Goal: Task Accomplishment & Management: Complete application form

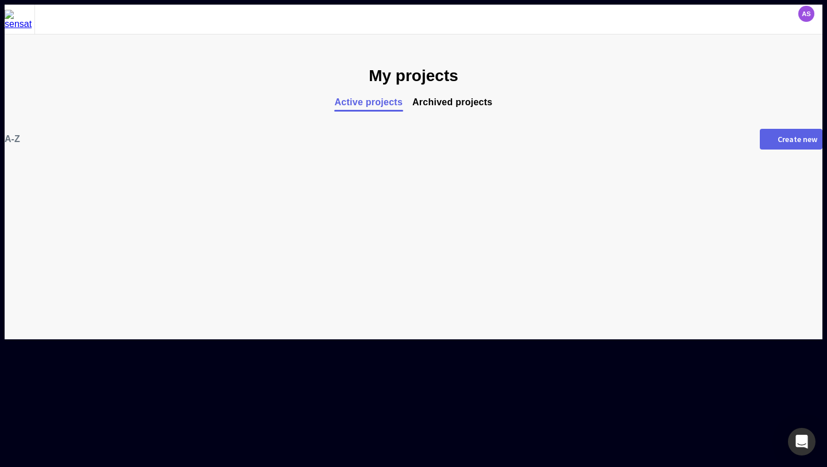
click at [461, 99] on span "Archived projects" at bounding box center [453, 102] width 80 height 11
click at [383, 99] on span "Active projects" at bounding box center [368, 102] width 68 height 11
click at [778, 137] on div "Create new" at bounding box center [798, 139] width 40 height 8
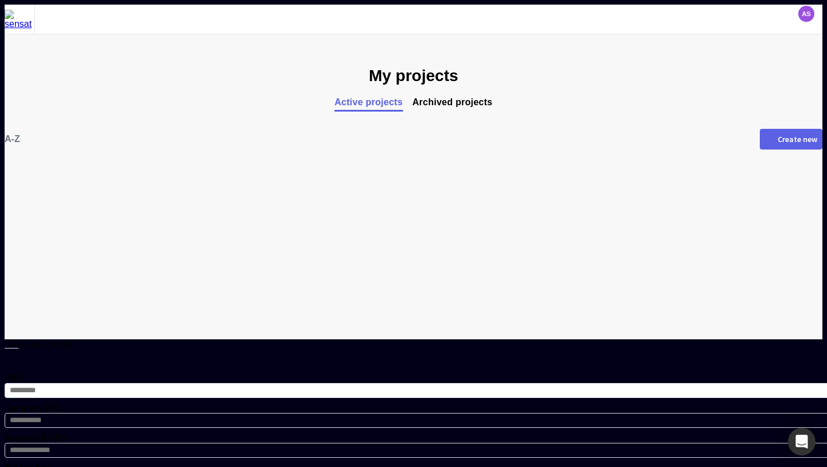
click at [428, 383] on input "Title" at bounding box center [419, 390] width 829 height 15
type input "****"
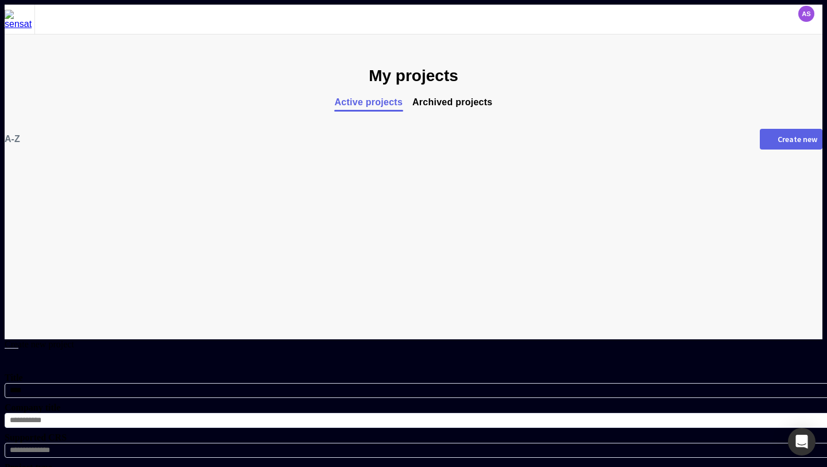
click at [398, 413] on input "Company title" at bounding box center [419, 420] width 829 height 15
type input "***"
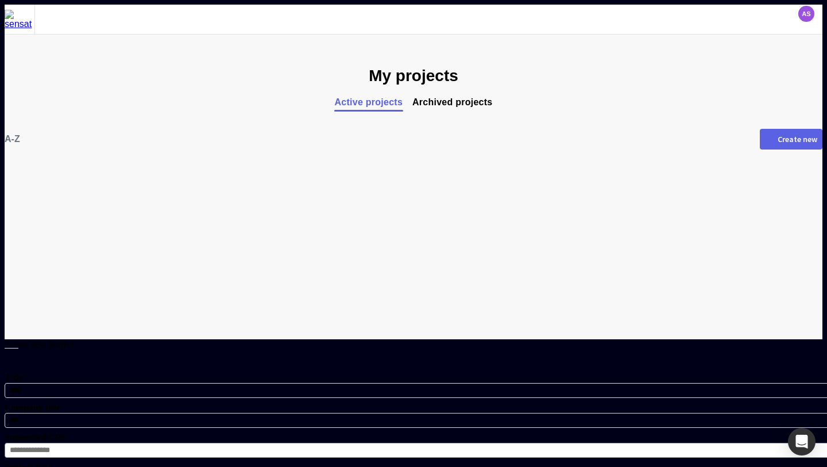
click at [357, 442] on input at bounding box center [419, 449] width 829 height 15
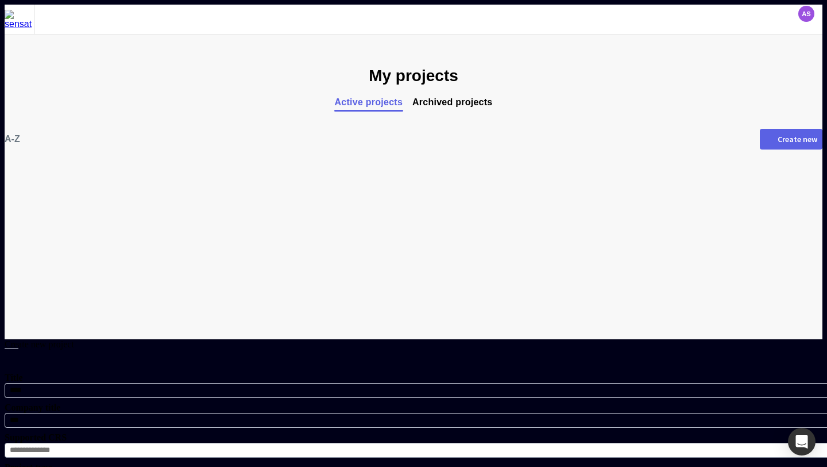
type input "**********"
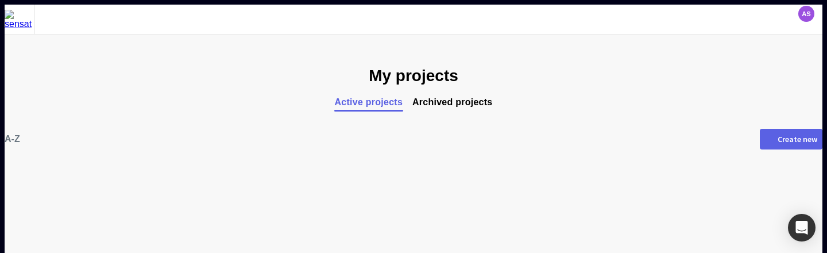
click at [778, 140] on div "Create new" at bounding box center [798, 139] width 40 height 8
type input "***"
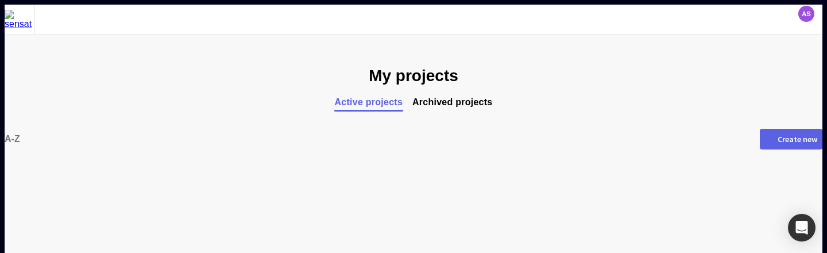
type input "****"
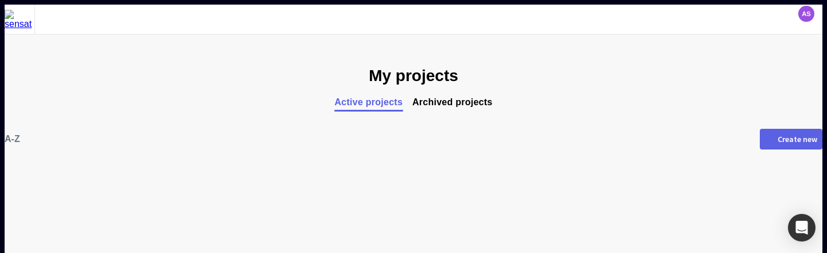
type input "**********"
click at [778, 139] on div "Create new" at bounding box center [798, 139] width 40 height 8
click at [778, 138] on div "Create new" at bounding box center [798, 139] width 40 height 8
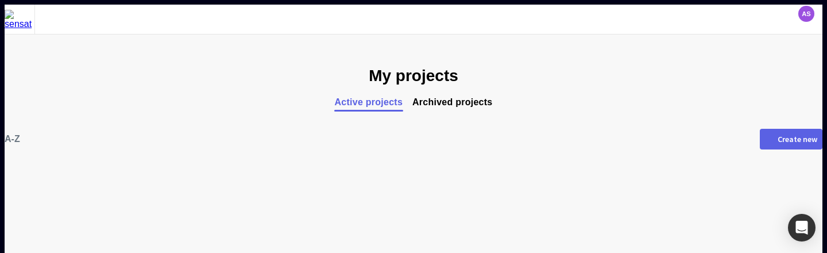
type input "***"
type input "**"
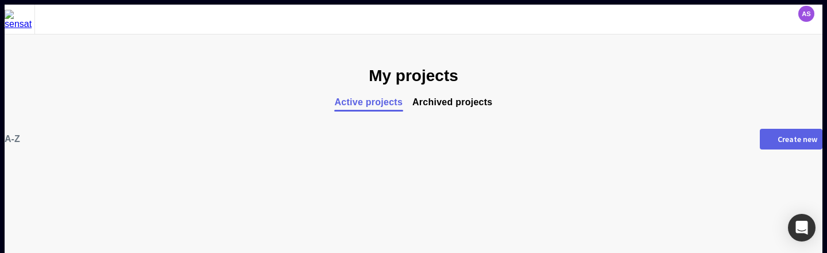
type input "**********"
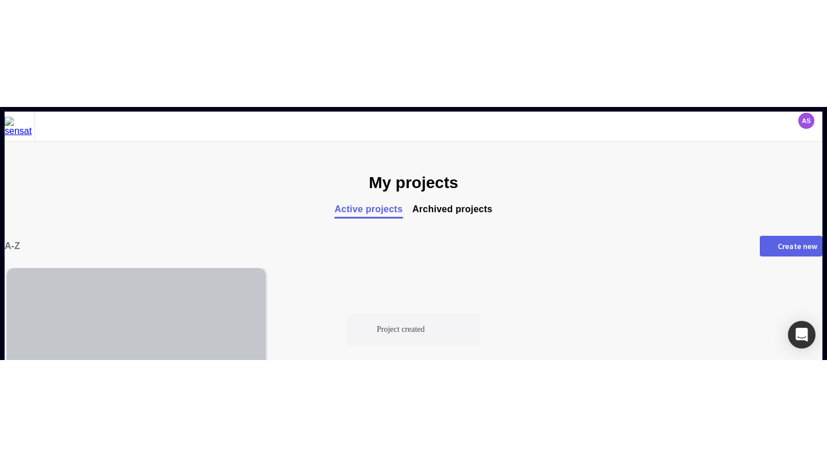
scroll to position [86, 0]
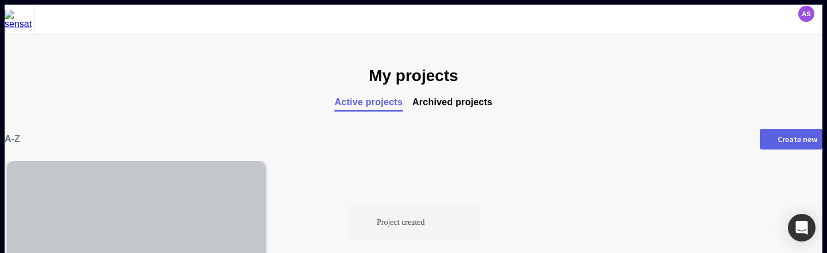
click at [198, 161] on div at bounding box center [136, 217] width 259 height 112
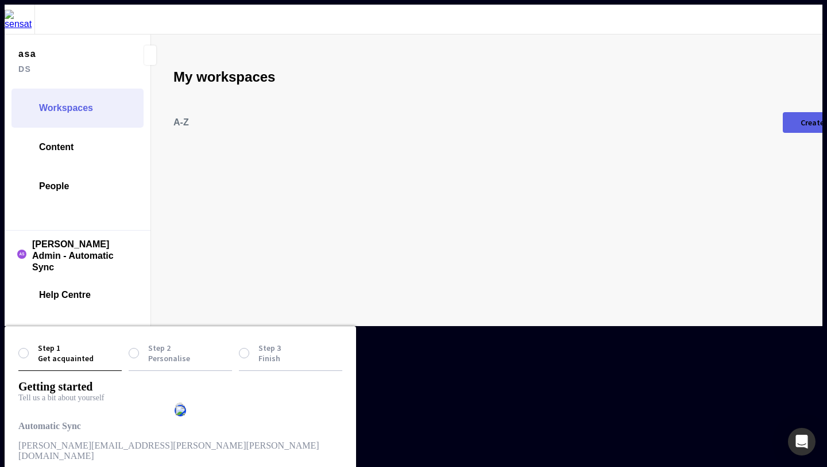
type input "***"
type input "**"
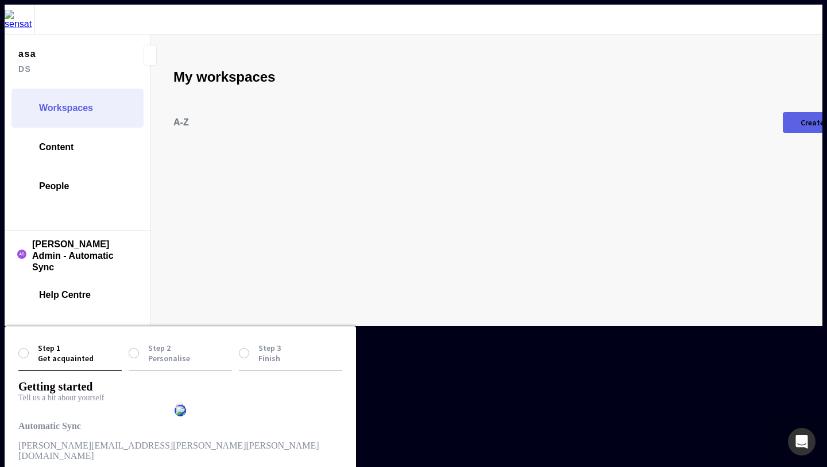
type input "**********"
type input "******"
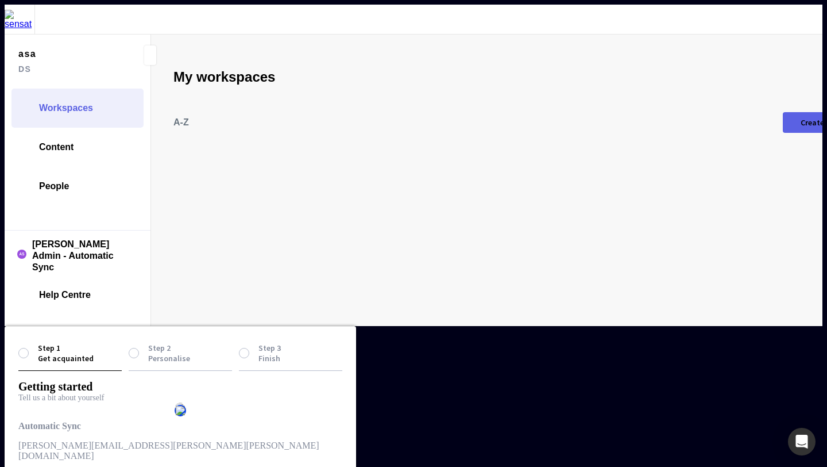
type input "**********"
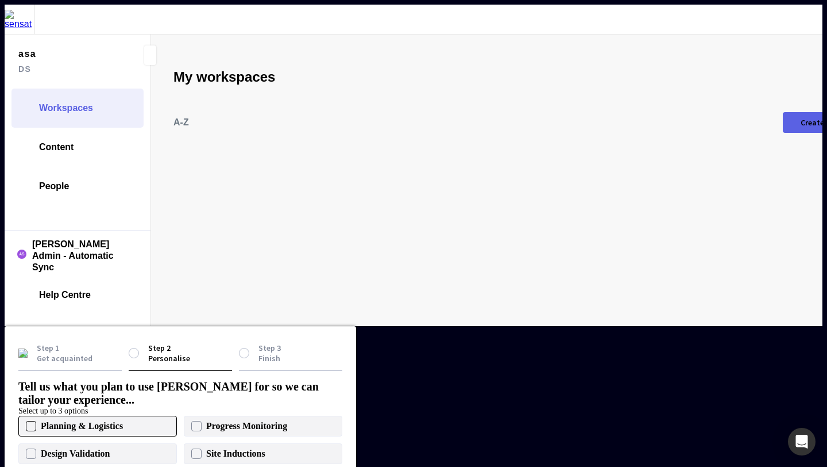
click at [36, 421] on div at bounding box center [31, 426] width 10 height 10
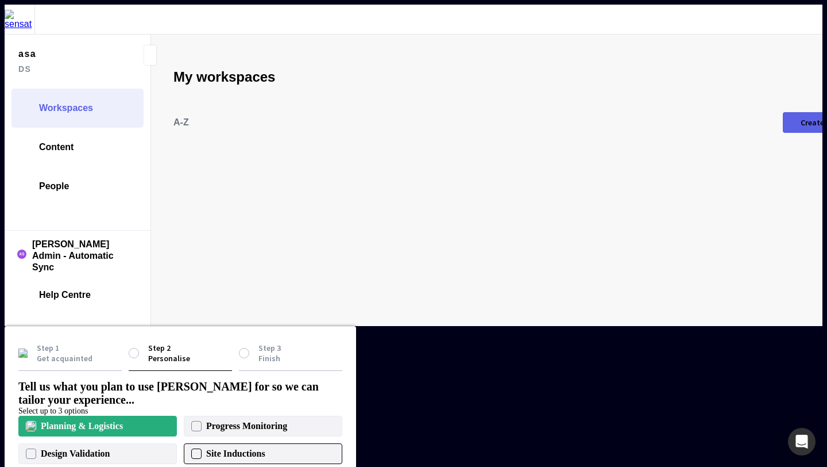
click at [202, 448] on div at bounding box center [196, 453] width 10 height 10
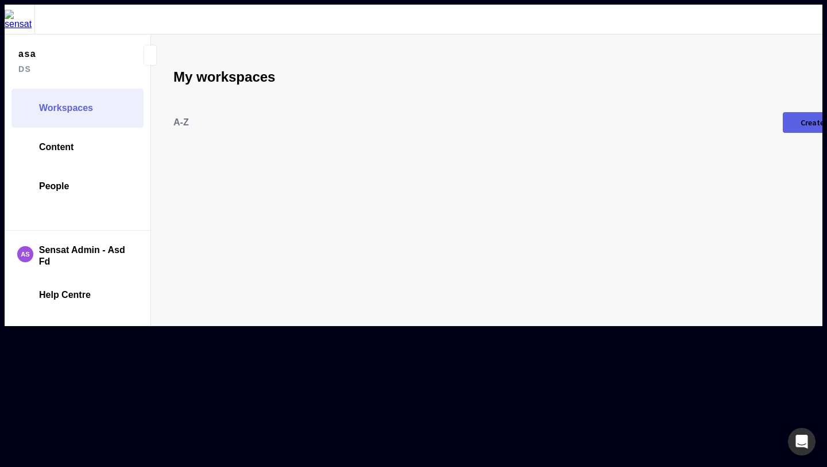
click at [801, 118] on div "Create new" at bounding box center [821, 122] width 40 height 8
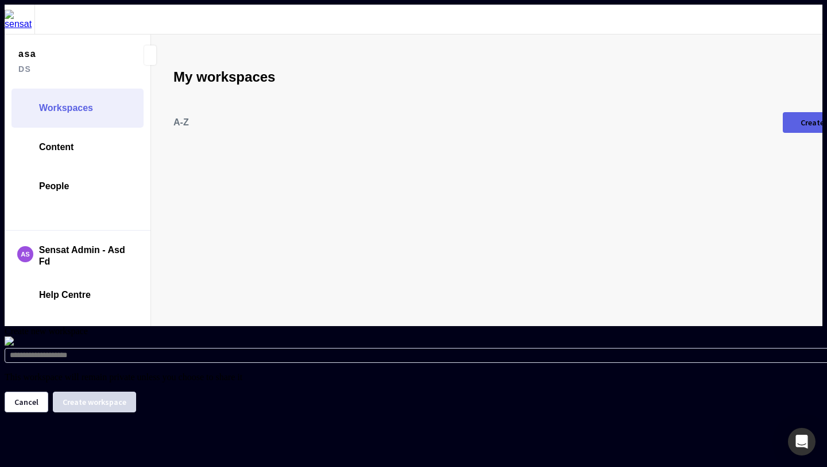
click at [392, 348] on input at bounding box center [419, 355] width 829 height 15
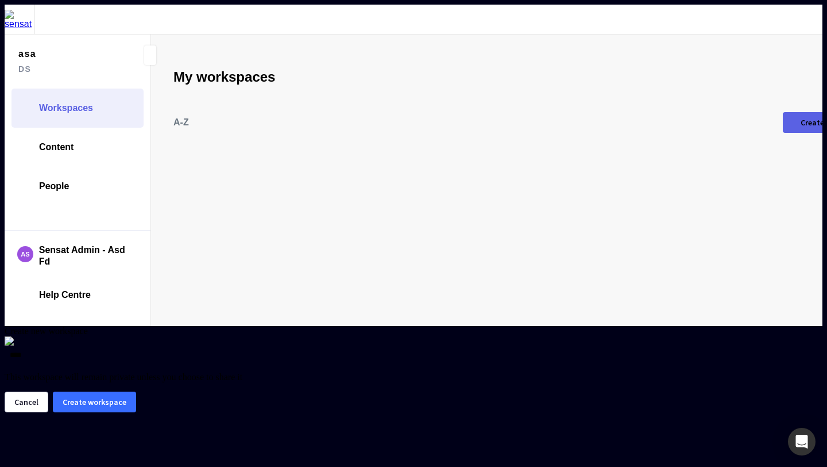
type input "****"
click at [136, 391] on button "Create workspace" at bounding box center [94, 401] width 83 height 21
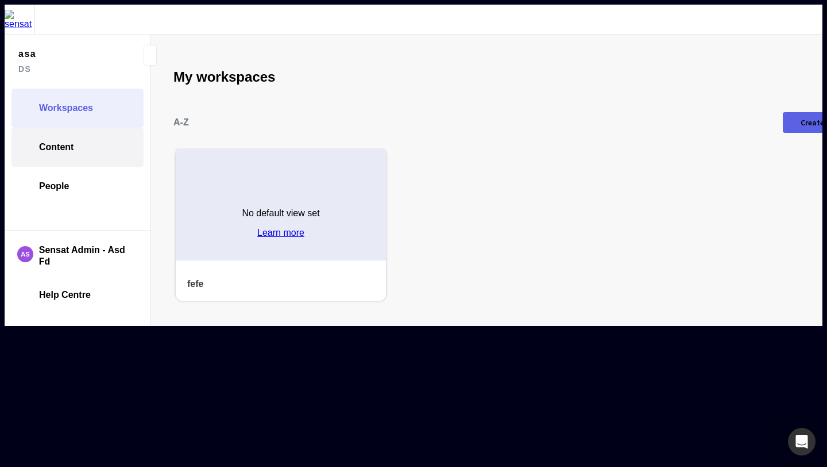
click at [78, 128] on link "Content" at bounding box center [77, 147] width 132 height 39
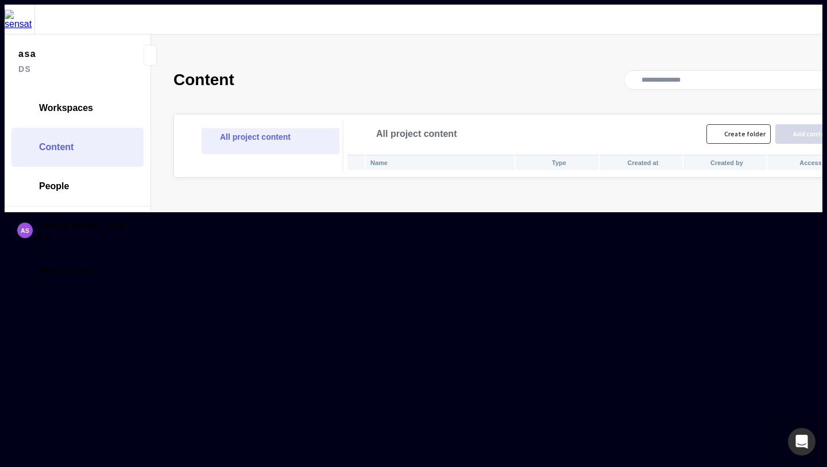
click at [725, 130] on div "Create folder" at bounding box center [745, 133] width 41 height 7
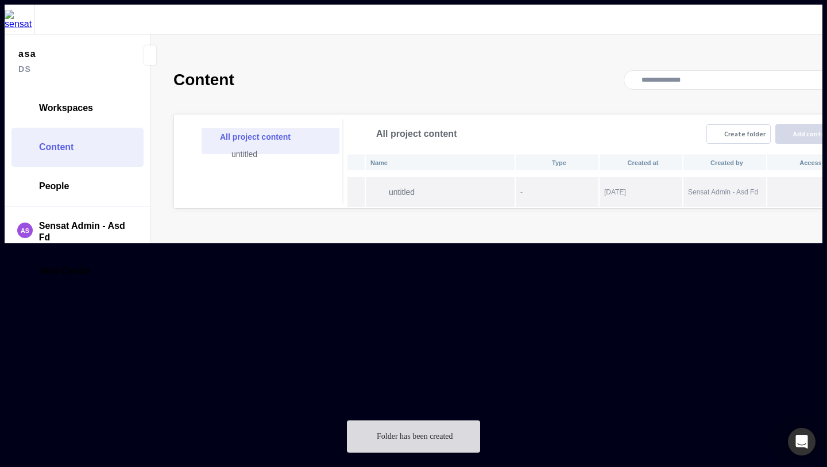
click at [389, 187] on p "untitled" at bounding box center [452, 191] width 126 height 9
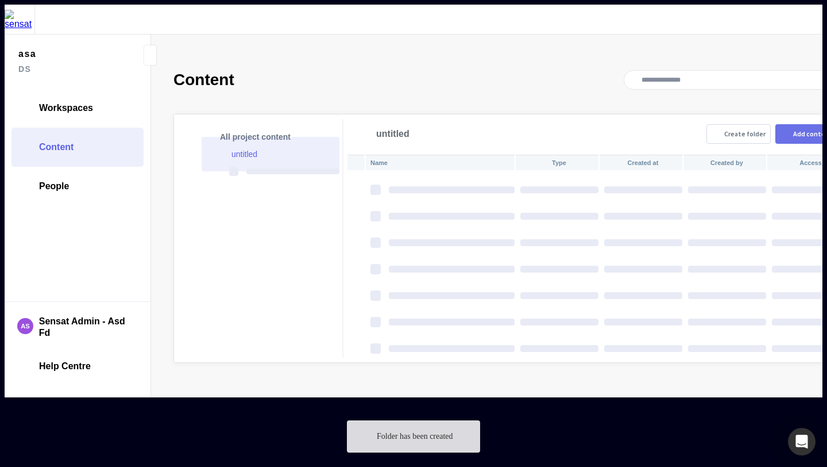
click at [794, 130] on div "Add content" at bounding box center [814, 133] width 40 height 7
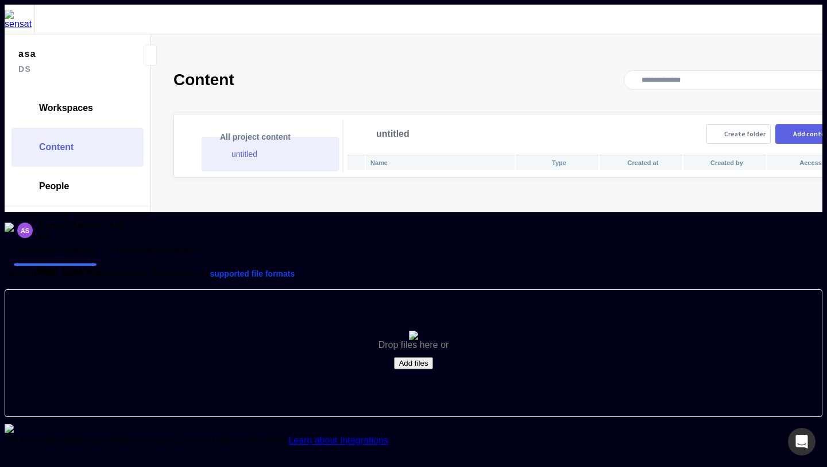
click at [412, 357] on button "Add files" at bounding box center [413, 363] width 38 height 12
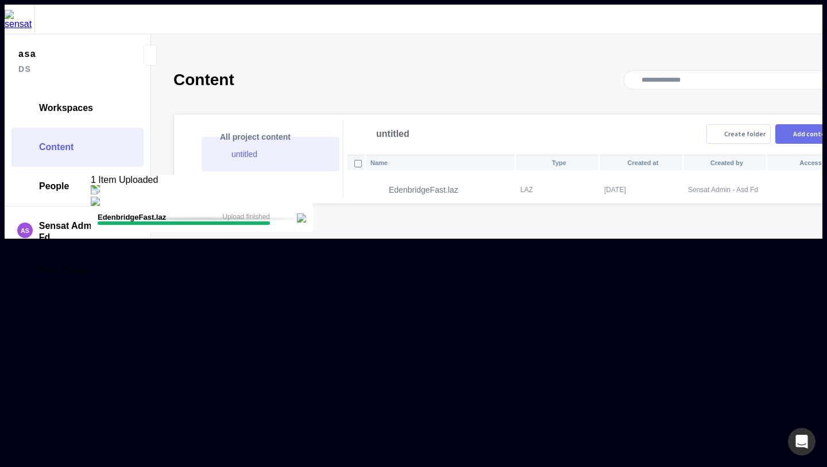
click at [794, 130] on div "Add content" at bounding box center [814, 133] width 40 height 7
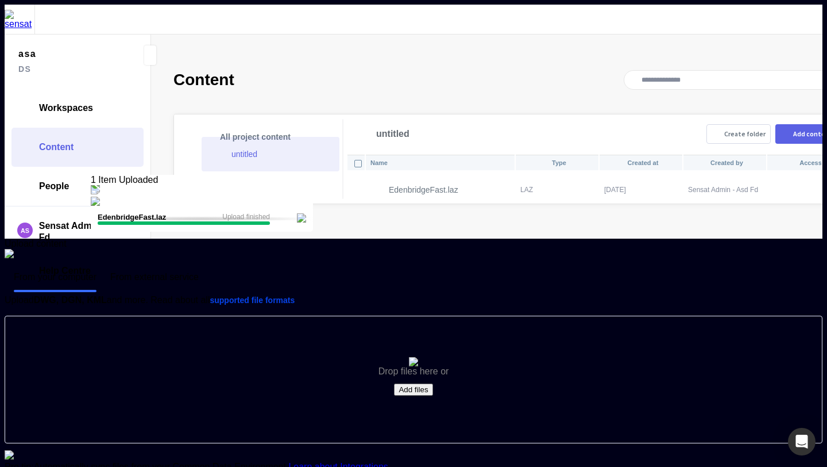
click at [414, 383] on button "Add files" at bounding box center [413, 389] width 38 height 12
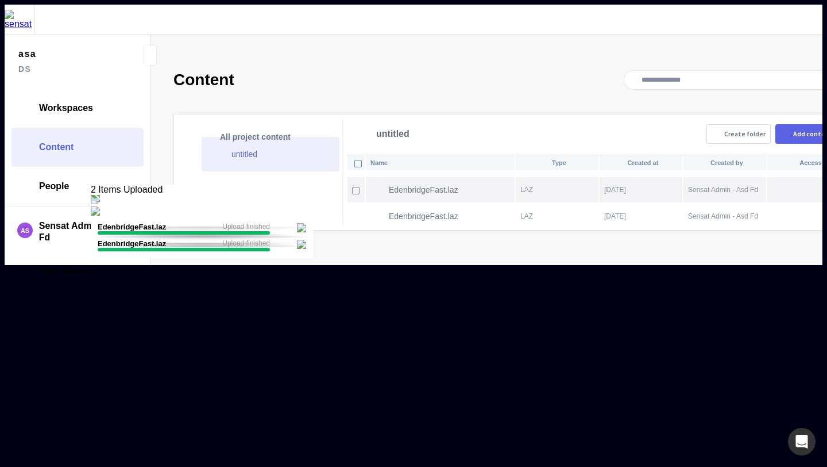
click at [463, 184] on mapp-icon at bounding box center [470, 189] width 14 height 11
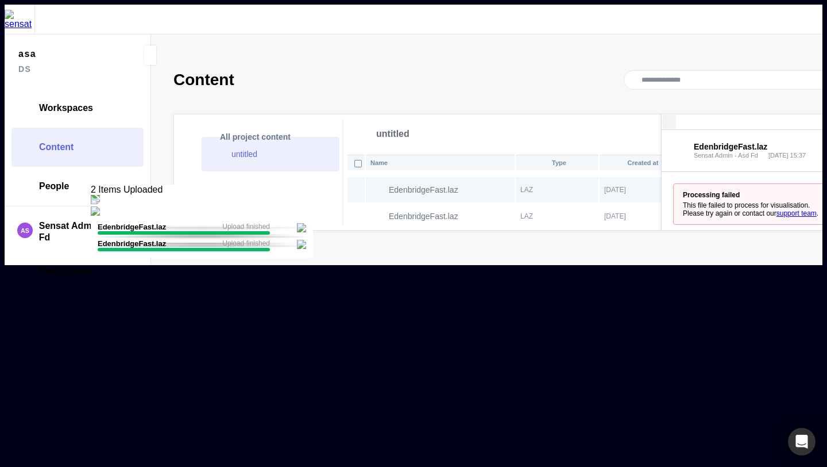
click at [663, 115] on mapp-icon at bounding box center [670, 122] width 14 height 14
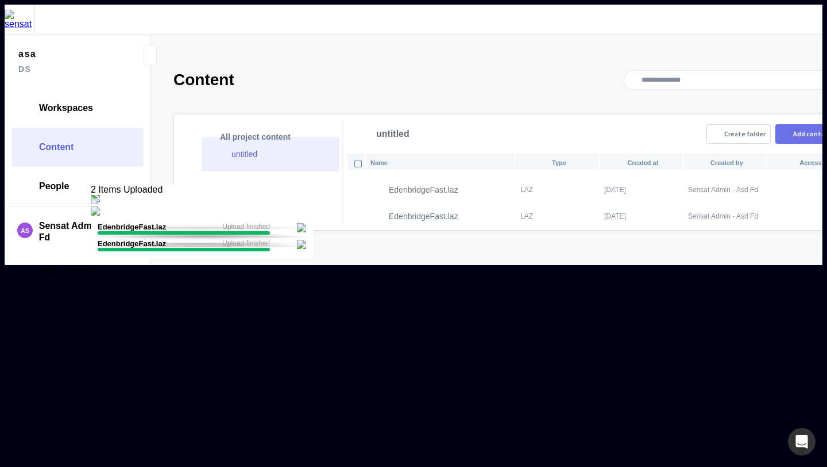
click at [794, 130] on div "Add content" at bounding box center [814, 133] width 40 height 7
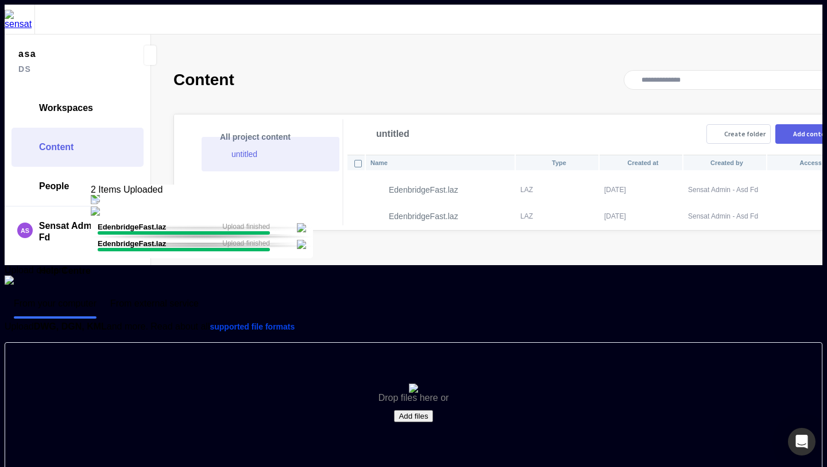
click at [419, 410] on button "Add files" at bounding box center [413, 416] width 38 height 12
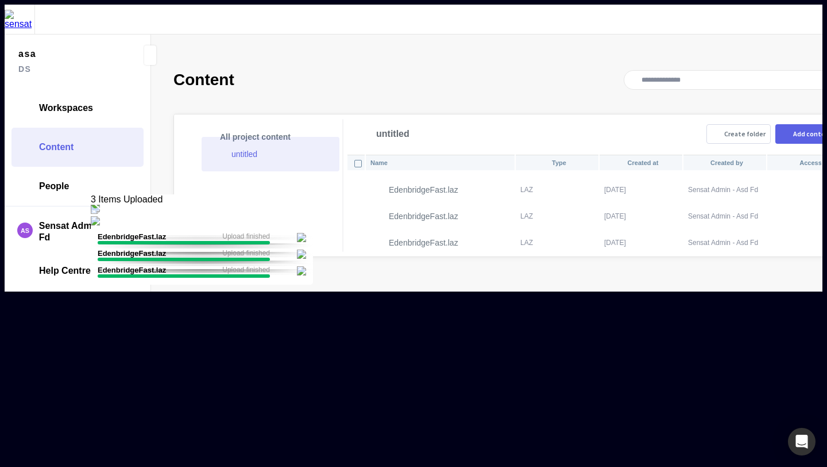
click at [346, 256] on div "Name Type Created at Created by Access EdenbridgeFast.laz LAZ [DATE] [PERSON_NA…" at bounding box center [597, 204] width 503 height 103
click at [794, 130] on div "Add content" at bounding box center [814, 133] width 40 height 7
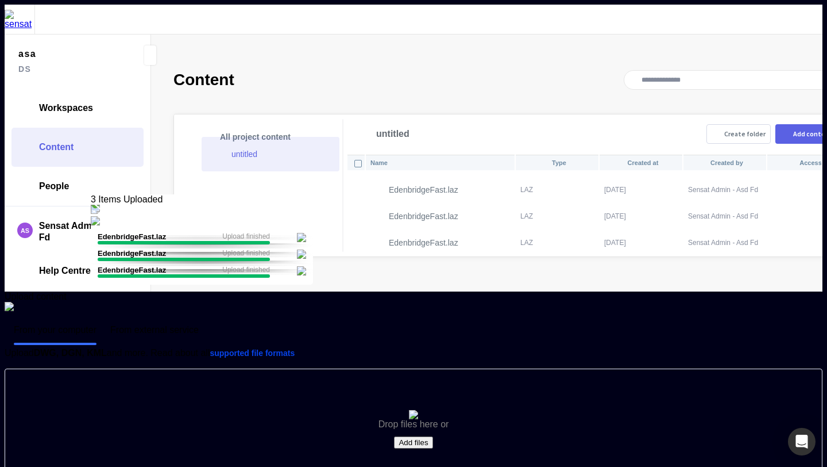
click at [422, 436] on button "Add files" at bounding box center [413, 442] width 38 height 12
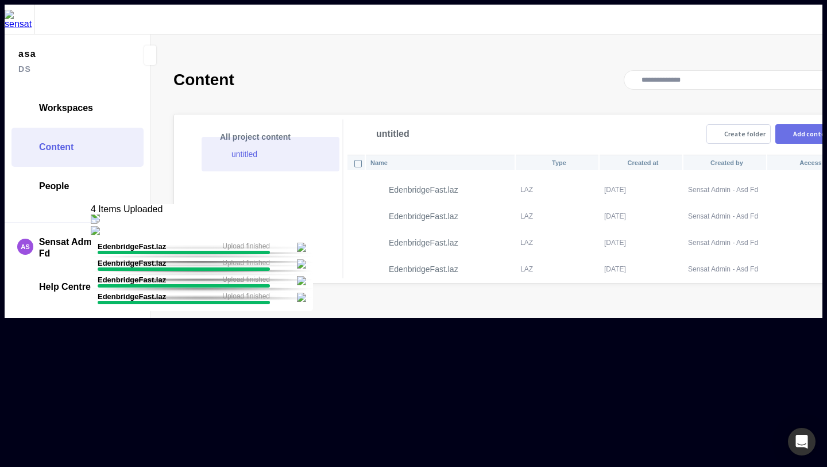
click at [794, 130] on div "Add content" at bounding box center [814, 133] width 40 height 7
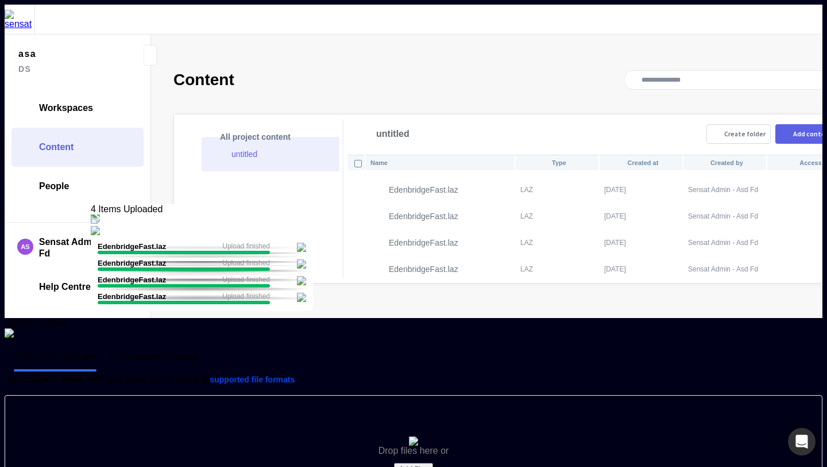
click at [419, 463] on button "Add files" at bounding box center [413, 469] width 38 height 12
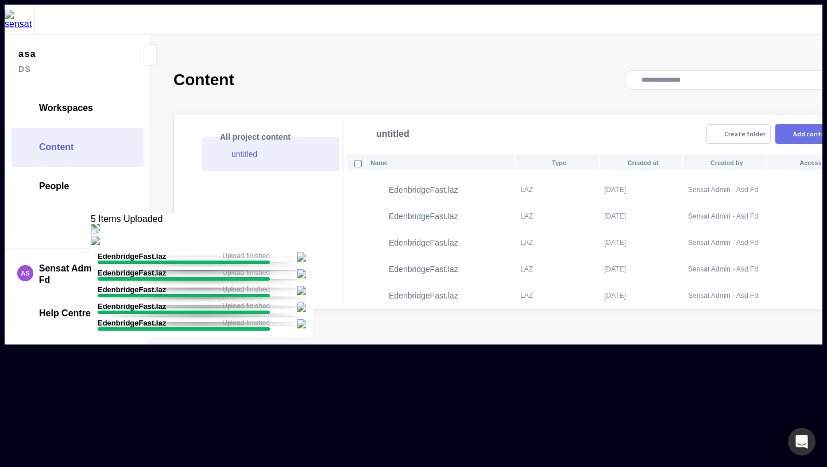
click at [794, 130] on div "Add content" at bounding box center [814, 133] width 40 height 7
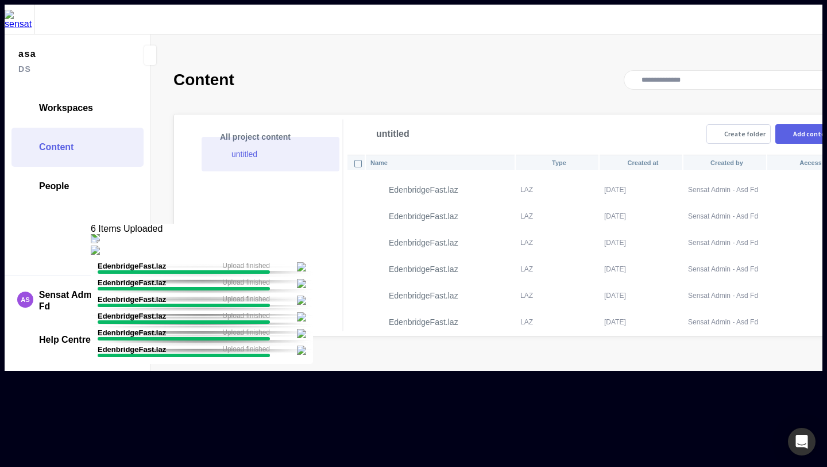
click at [498, 276] on div "Name Type Created at Created by Access EdenbridgeFast.laz LAZ [DATE] [PERSON_NA…" at bounding box center [597, 244] width 503 height 182
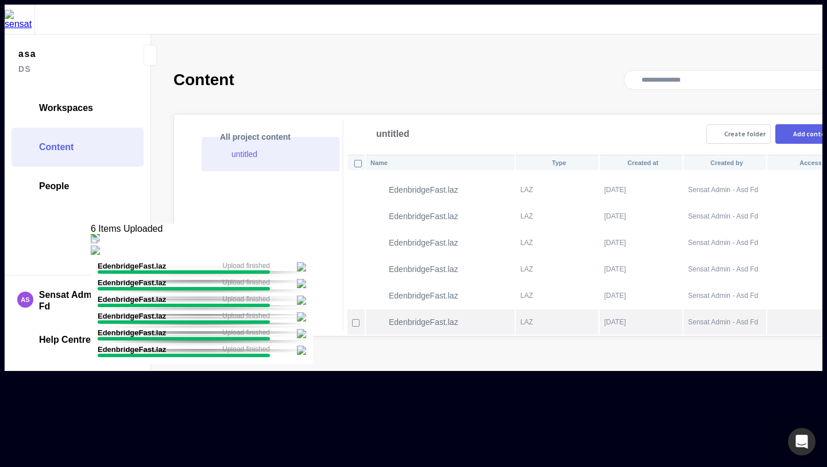
click at [436, 317] on p "EdenbridgeFast.laz" at bounding box center [424, 321] width 70 height 9
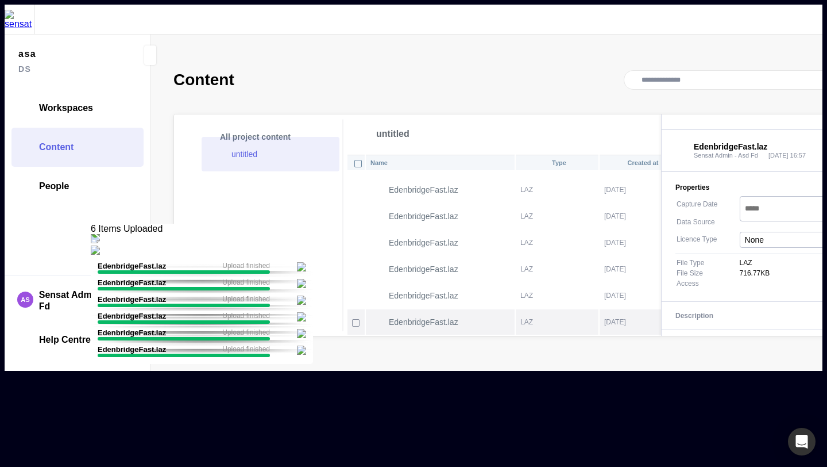
click at [441, 309] on th "EdenbridgeFast.laz" at bounding box center [440, 321] width 148 height 25
click at [663, 115] on mapp-icon at bounding box center [670, 122] width 14 height 14
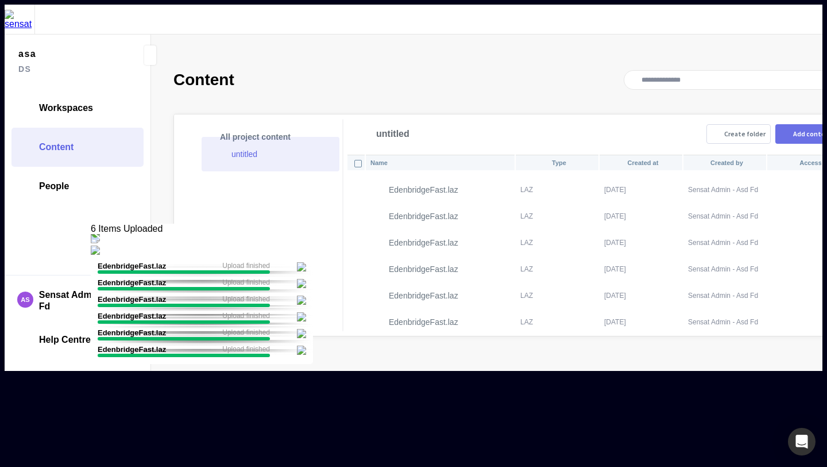
click at [794, 130] on div "Add content" at bounding box center [814, 133] width 40 height 7
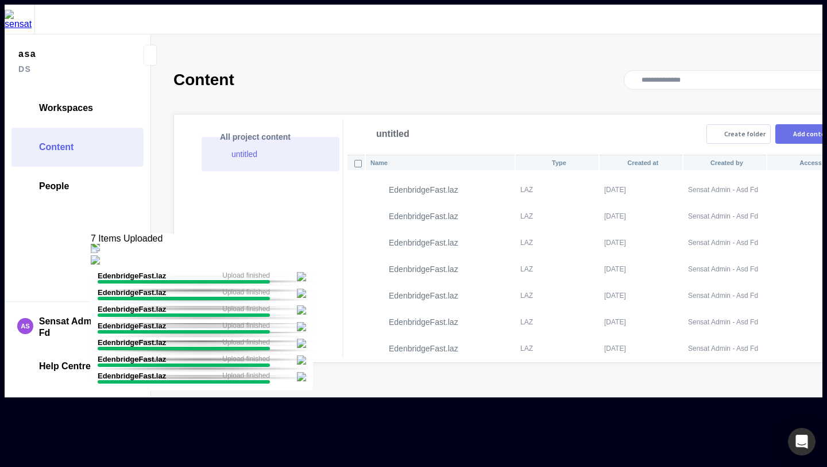
click at [776, 124] on button "Add content" at bounding box center [807, 134] width 63 height 20
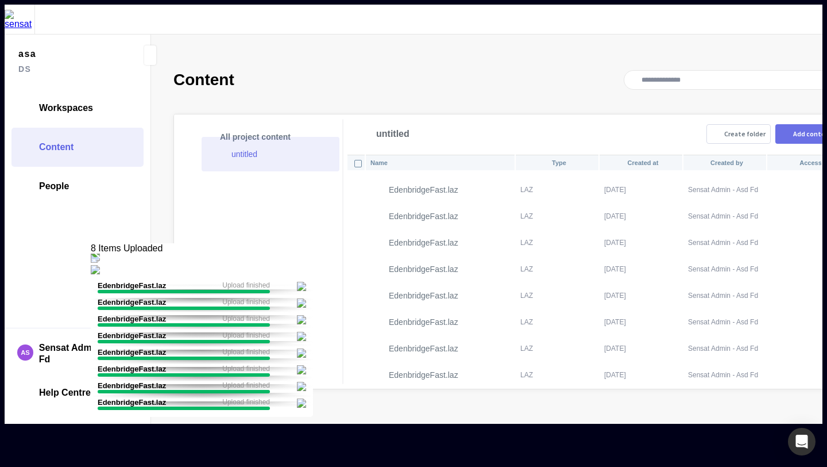
click at [781, 129] on mapp-icon at bounding box center [786, 133] width 10 height 9
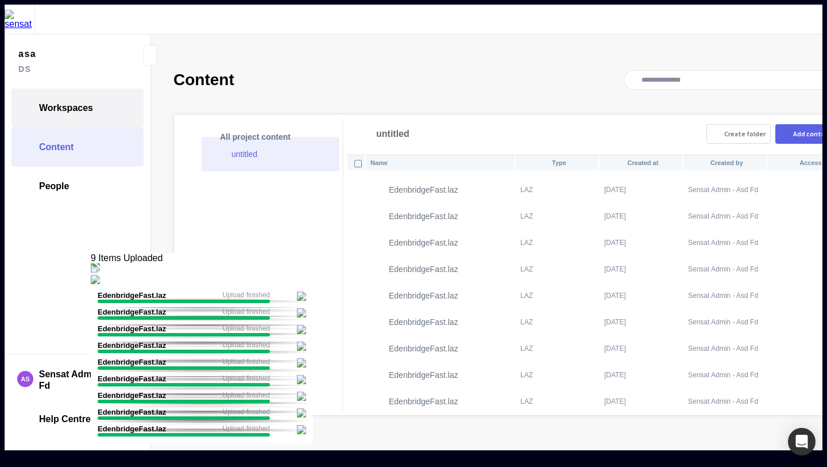
click at [114, 101] on link "Workspaces" at bounding box center [77, 107] width 132 height 39
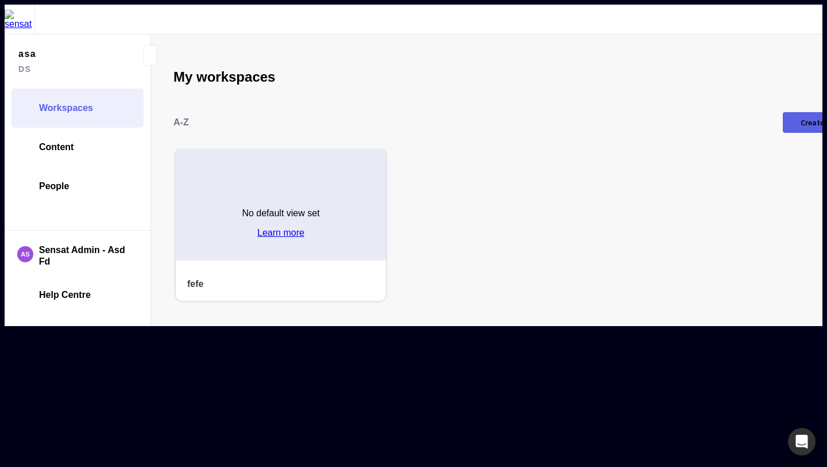
click at [253, 177] on div "No default view set Learn more" at bounding box center [281, 218] width 210 height 83
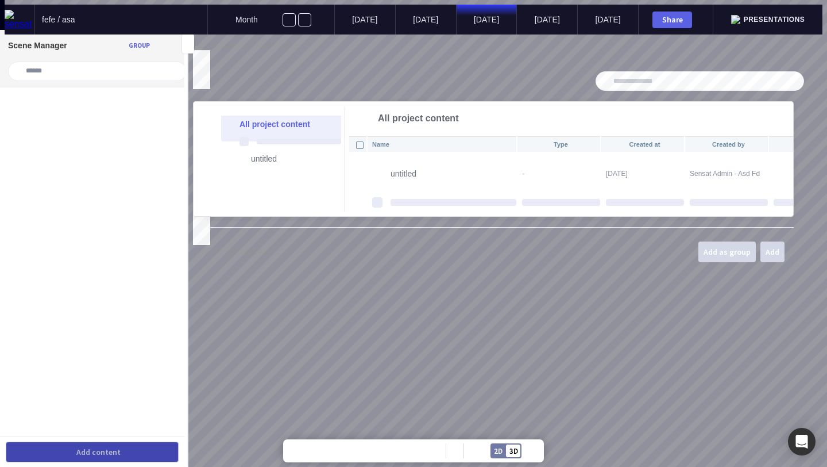
click at [107, 166] on ul at bounding box center [92, 271] width 184 height 349
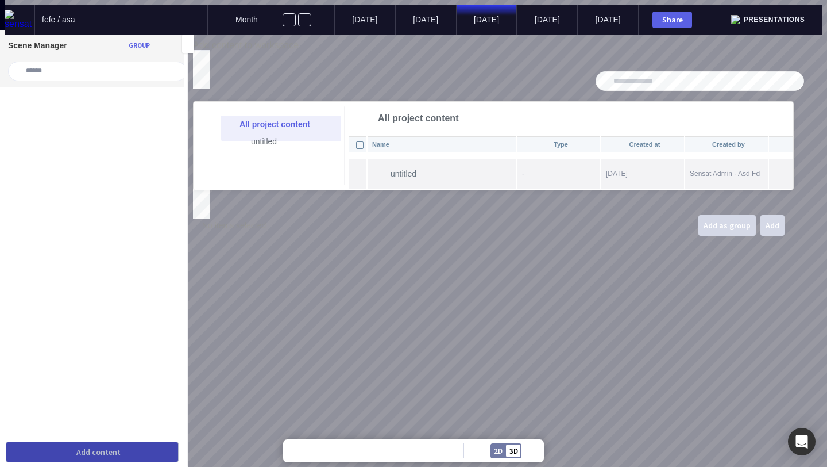
click at [414, 169] on p "untitled" at bounding box center [454, 173] width 126 height 9
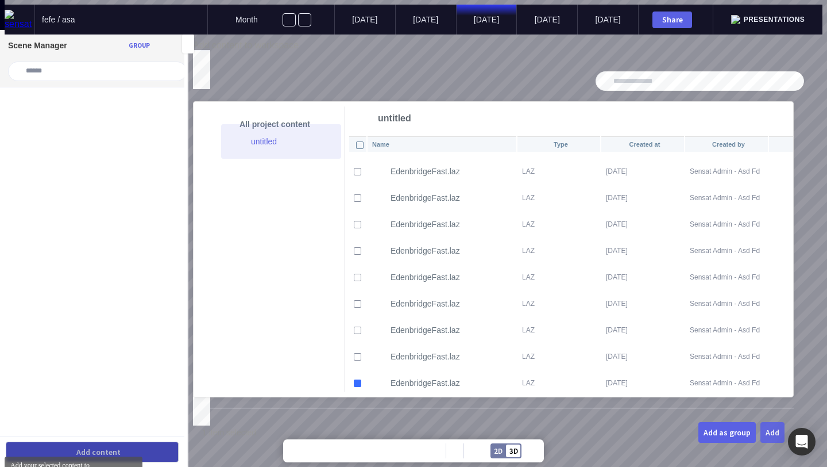
click at [780, 428] on div "Add" at bounding box center [773, 432] width 14 height 8
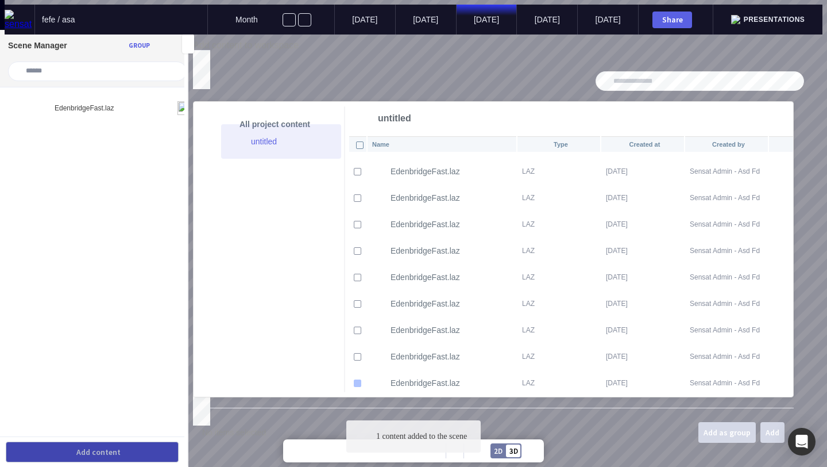
click at [203, 51] on mapp-icon at bounding box center [198, 56] width 10 height 10
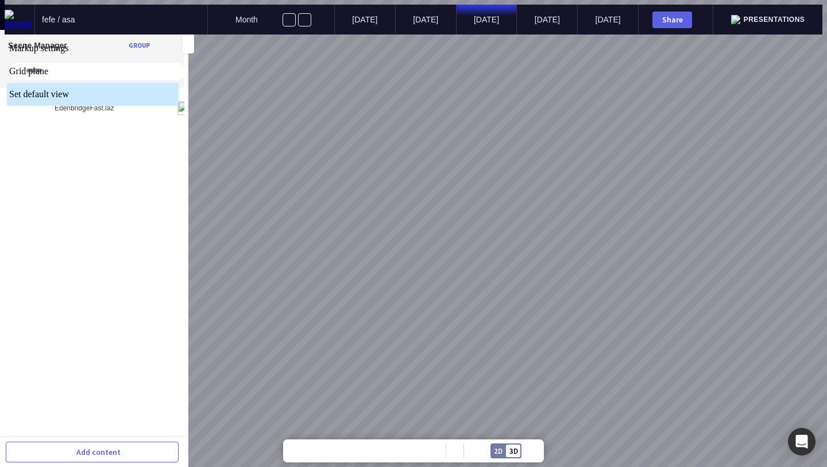
drag, startPoint x: 428, startPoint y: 249, endPoint x: 383, endPoint y: 249, distance: 45.4
click at [383, 34] on div at bounding box center [414, 34] width 818 height 0
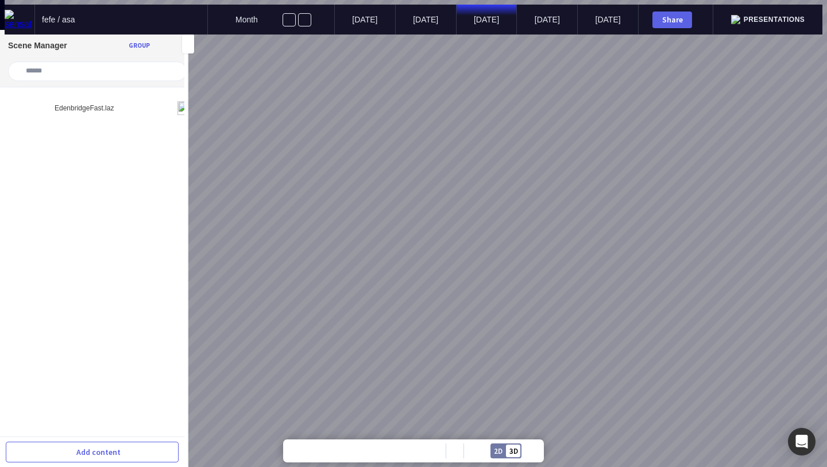
drag, startPoint x: 486, startPoint y: 329, endPoint x: 446, endPoint y: 319, distance: 40.3
click at [446, 319] on div at bounding box center [418, 233] width 827 height 467
drag, startPoint x: 452, startPoint y: 319, endPoint x: 572, endPoint y: 290, distance: 123.5
click at [572, 290] on div at bounding box center [418, 233] width 827 height 467
drag, startPoint x: 360, startPoint y: 285, endPoint x: 538, endPoint y: 169, distance: 212.1
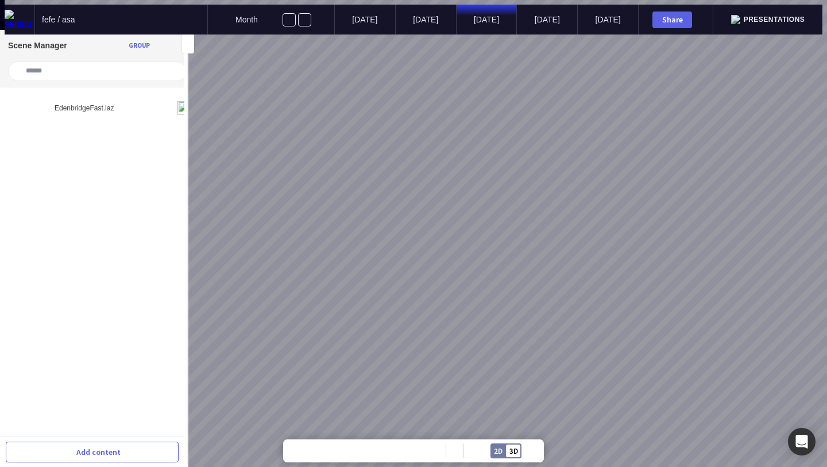
click at [538, 169] on div at bounding box center [418, 233] width 827 height 467
drag, startPoint x: 252, startPoint y: 313, endPoint x: 533, endPoint y: 264, distance: 285.1
click at [533, 264] on div at bounding box center [418, 233] width 827 height 467
drag, startPoint x: 253, startPoint y: 290, endPoint x: 565, endPoint y: 283, distance: 312.1
click at [565, 283] on div at bounding box center [418, 233] width 827 height 467
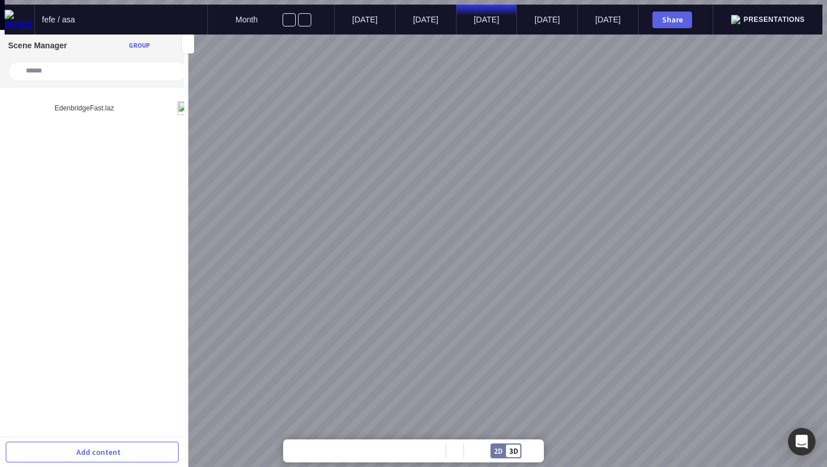
drag, startPoint x: 446, startPoint y: 283, endPoint x: 684, endPoint y: 172, distance: 262.2
click at [684, 172] on div at bounding box center [418, 233] width 827 height 467
drag, startPoint x: 403, startPoint y: 271, endPoint x: 646, endPoint y: 410, distance: 280.5
click at [646, 410] on div at bounding box center [418, 233] width 827 height 467
drag, startPoint x: 417, startPoint y: 288, endPoint x: 670, endPoint y: 305, distance: 254.0
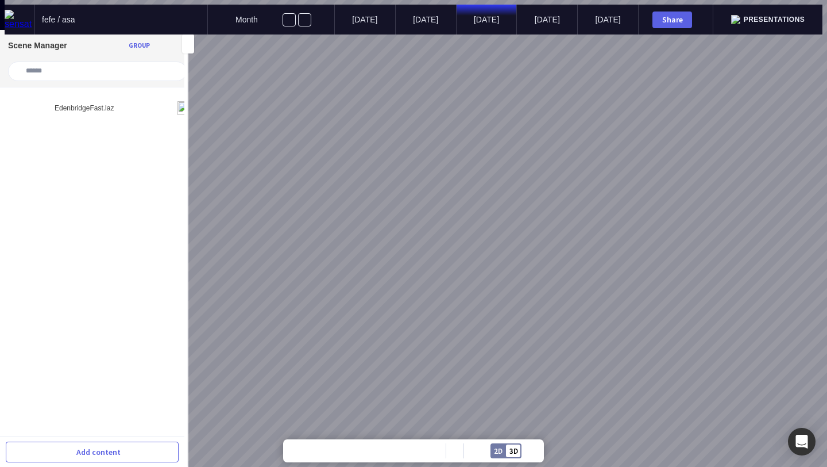
click at [670, 305] on div at bounding box center [418, 233] width 827 height 467
drag, startPoint x: 335, startPoint y: 315, endPoint x: 641, endPoint y: 259, distance: 311.3
click at [641, 259] on div at bounding box center [418, 233] width 827 height 467
drag, startPoint x: 318, startPoint y: 333, endPoint x: 626, endPoint y: 266, distance: 314.6
click at [626, 266] on div at bounding box center [418, 233] width 827 height 467
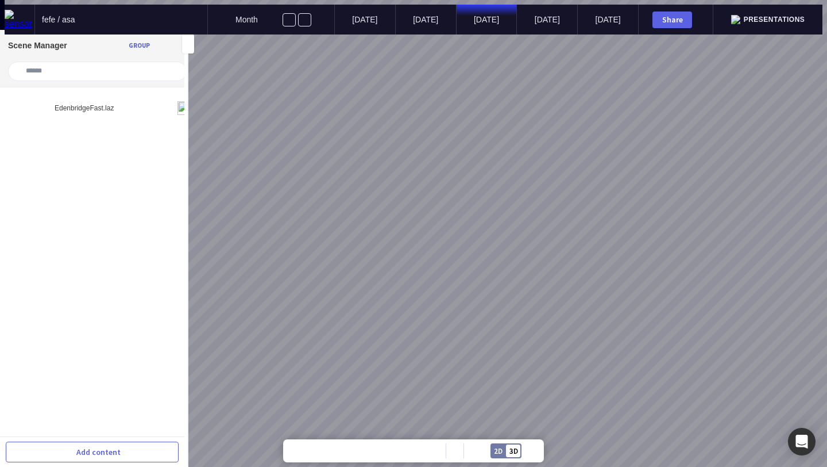
drag, startPoint x: 325, startPoint y: 335, endPoint x: 445, endPoint y: 357, distance: 122.2
click at [445, 357] on div at bounding box center [418, 233] width 827 height 467
drag, startPoint x: 396, startPoint y: 329, endPoint x: 273, endPoint y: 397, distance: 140.4
click at [273, 397] on div at bounding box center [418, 233] width 827 height 467
drag, startPoint x: 406, startPoint y: 325, endPoint x: 385, endPoint y: 362, distance: 42.2
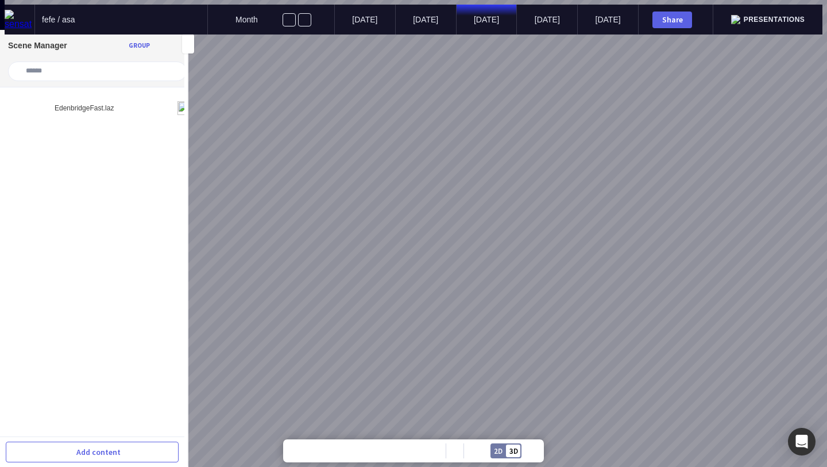
click at [385, 362] on div at bounding box center [418, 233] width 827 height 467
click at [20, 17] on img at bounding box center [20, 20] width 30 height 20
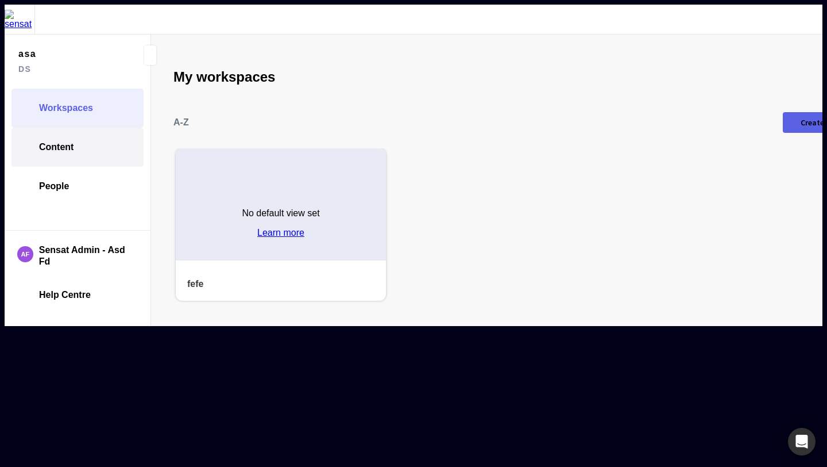
click at [87, 132] on link "Content" at bounding box center [77, 147] width 132 height 39
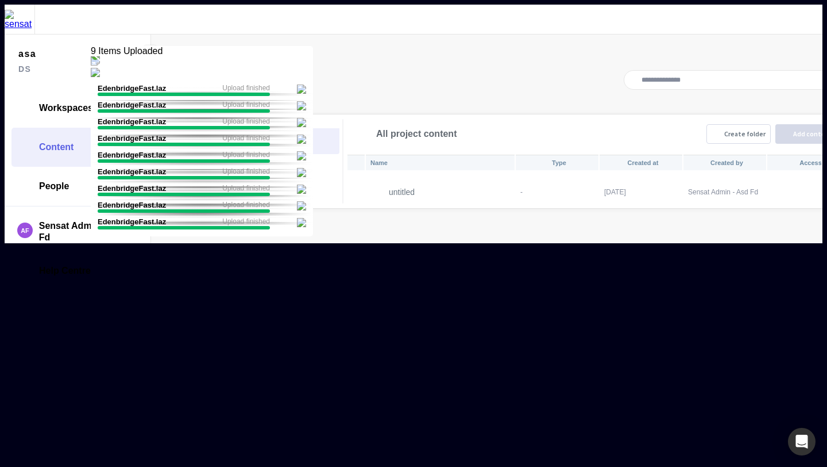
click at [391, 190] on div "Name Type Created at Created by Access untitled - [DATE] [PERSON_NAME] Admin - …" at bounding box center [597, 180] width 503 height 55
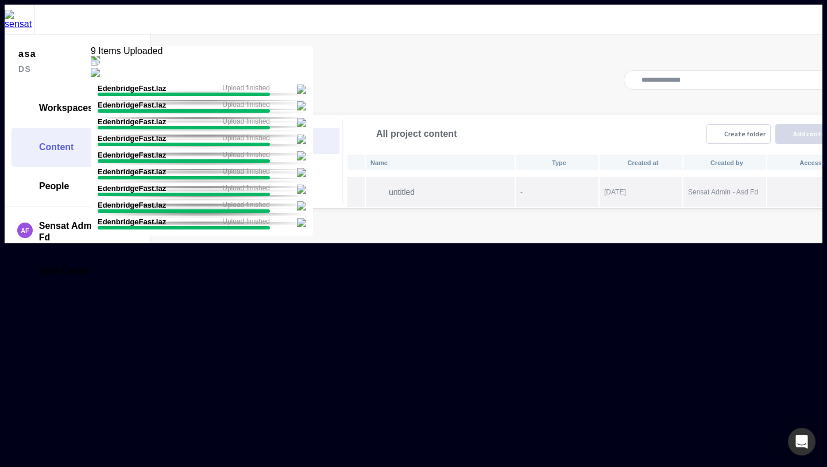
click at [396, 187] on p "untitled" at bounding box center [452, 191] width 126 height 9
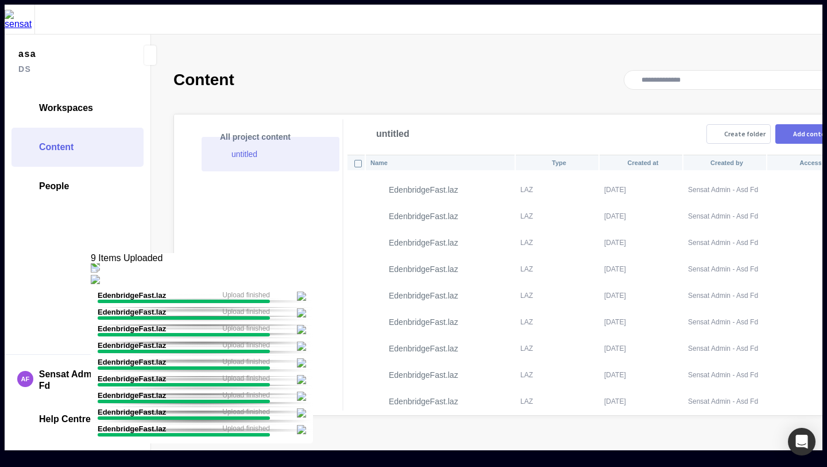
click at [794, 130] on div "Add content" at bounding box center [814, 133] width 40 height 7
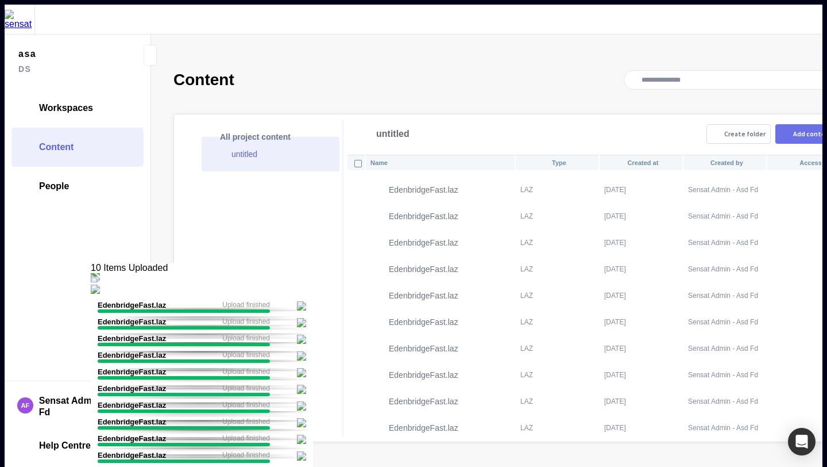
click at [794, 130] on div "Add content" at bounding box center [814, 133] width 40 height 7
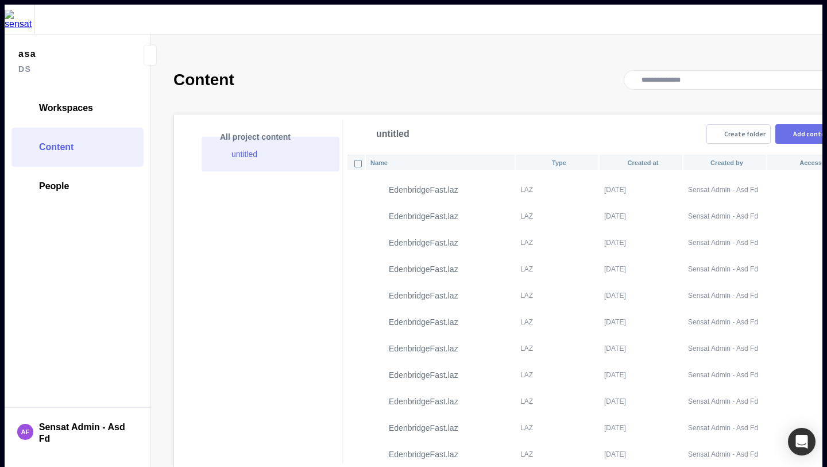
click at [794, 130] on div "Add content" at bounding box center [814, 133] width 40 height 7
